Goal: Task Accomplishment & Management: Manage account settings

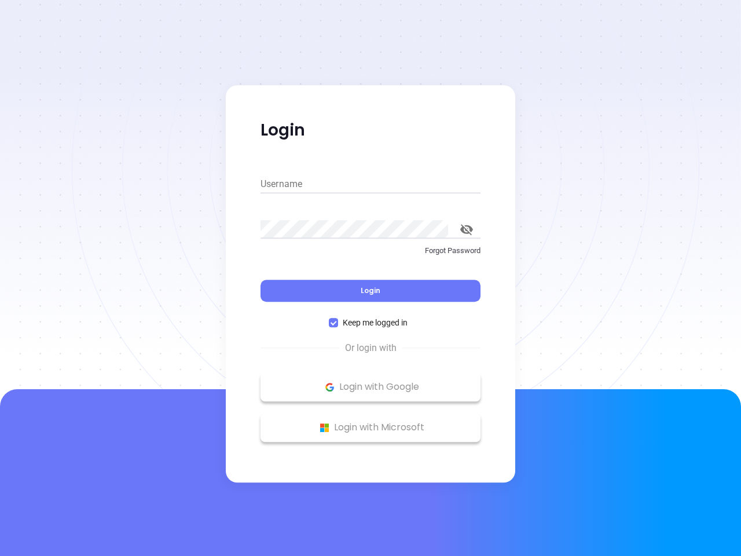
click at [371, 278] on div "Login" at bounding box center [371, 284] width 220 height 36
click at [371, 184] on input "Username" at bounding box center [371, 184] width 220 height 19
click at [467, 229] on icon "toggle password visibility" at bounding box center [466, 229] width 13 height 11
click at [371, 291] on span "Login" at bounding box center [371, 290] width 20 height 10
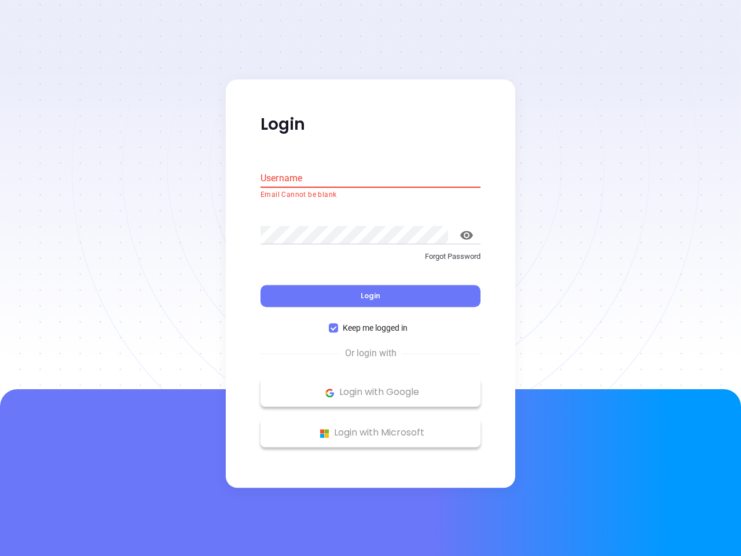
click at [371, 322] on span "Keep me logged in" at bounding box center [375, 328] width 74 height 13
click at [338, 324] on input "Keep me logged in" at bounding box center [333, 328] width 9 height 9
checkbox input "false"
click at [371, 387] on p "Login with Google" at bounding box center [370, 392] width 208 height 17
click at [371, 427] on p "Login with Microsoft" at bounding box center [370, 432] width 208 height 17
